Goal: Task Accomplishment & Management: Manage account settings

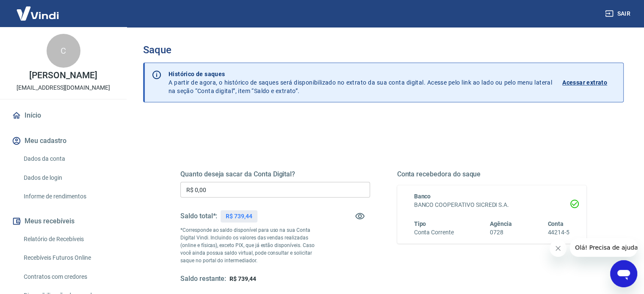
click at [283, 144] on div "Quanto deseja sacar da Conta Digital? R$ 0,00 ​ Saldo total*: R$ 739,44 *Corres…" at bounding box center [383, 231] width 426 height 197
click at [271, 186] on input "R$ 0,00" at bounding box center [275, 190] width 190 height 16
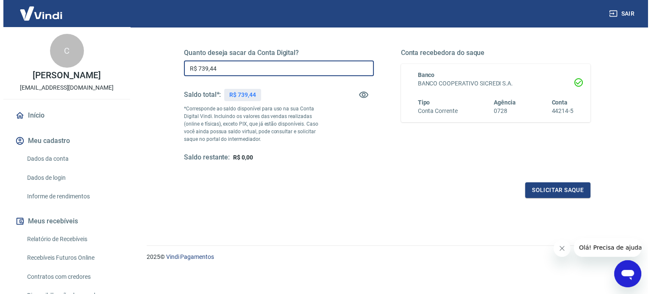
scroll to position [124, 0]
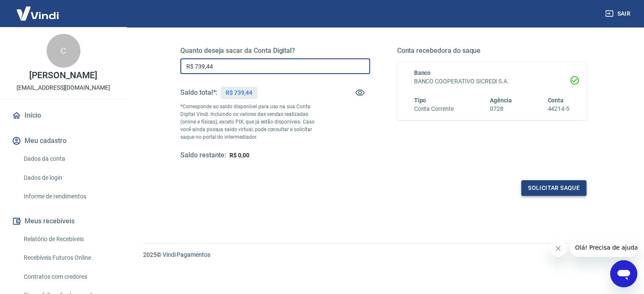
type input "R$ 739,44"
click at [546, 186] on button "Solicitar saque" at bounding box center [553, 188] width 65 height 16
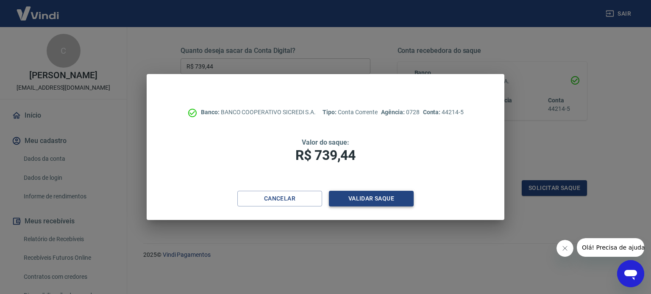
click at [352, 202] on button "Validar saque" at bounding box center [371, 199] width 85 height 16
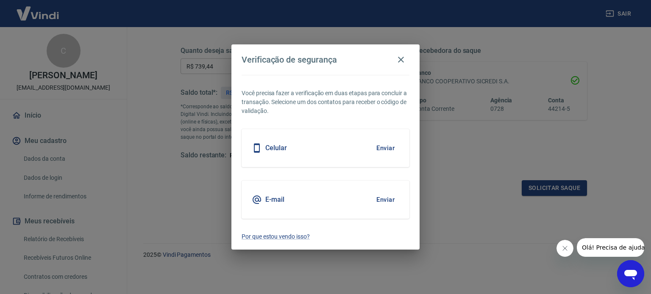
click at [330, 207] on div "E-mail Enviar" at bounding box center [325, 200] width 168 height 38
click at [380, 198] on button "Enviar" at bounding box center [385, 200] width 28 height 18
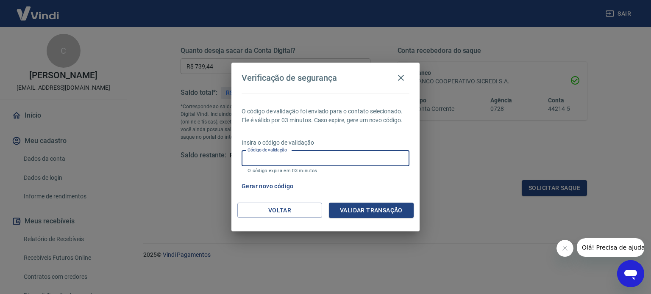
click at [310, 158] on input "Código de validação" at bounding box center [325, 159] width 168 height 16
type input "653371"
click at [375, 219] on div "Voltar Validar transação" at bounding box center [325, 217] width 188 height 29
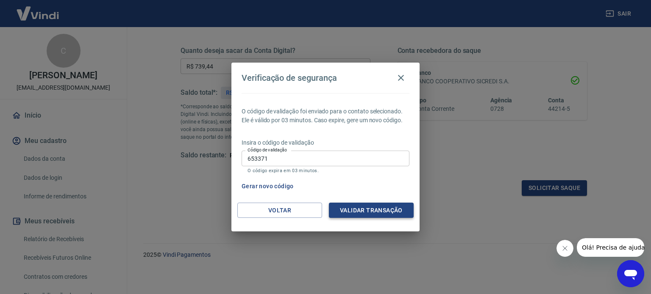
click at [379, 210] on button "Validar transação" at bounding box center [371, 211] width 85 height 16
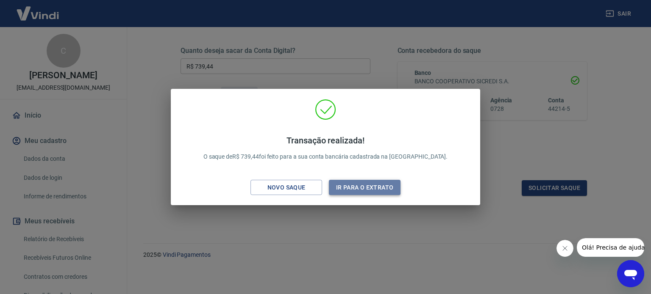
click at [344, 193] on button "Ir para o extrato" at bounding box center [365, 188] width 72 height 16
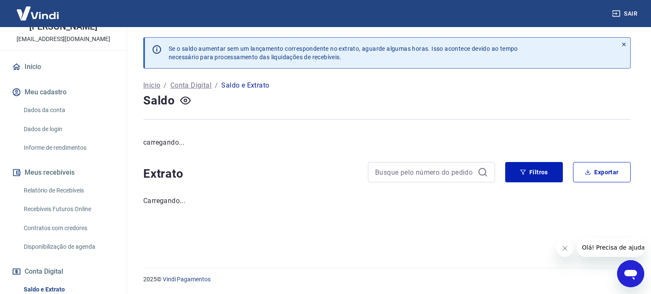
scroll to position [85, 0]
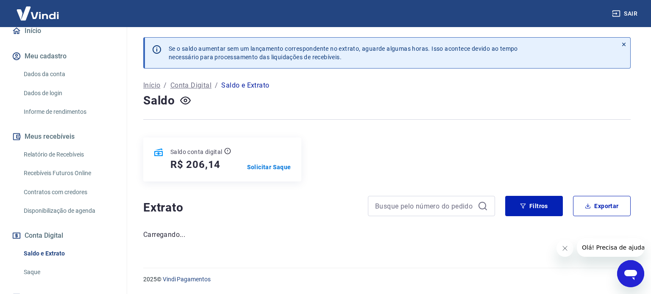
click at [67, 155] on link "Relatório de Recebíveis" at bounding box center [68, 154] width 96 height 17
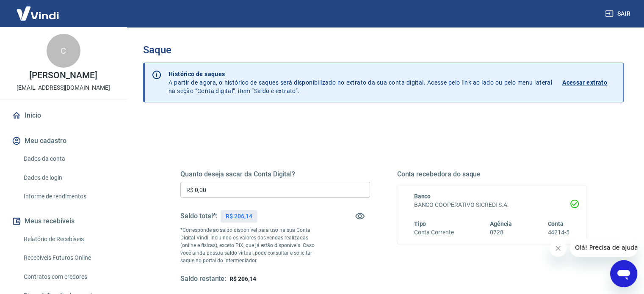
click at [61, 119] on link "Início" at bounding box center [63, 115] width 106 height 19
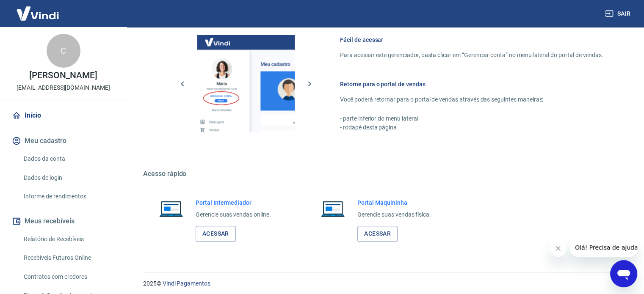
scroll to position [374, 0]
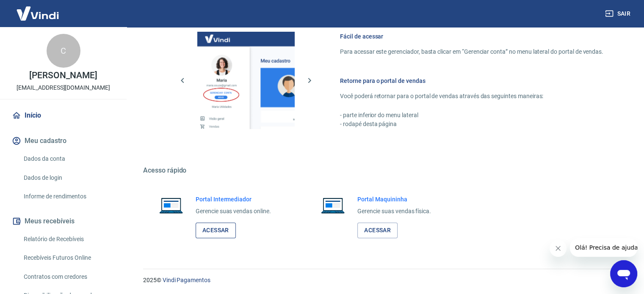
click at [224, 230] on link "Acessar" at bounding box center [216, 231] width 40 height 16
